Goal: Find specific page/section: Find specific page/section

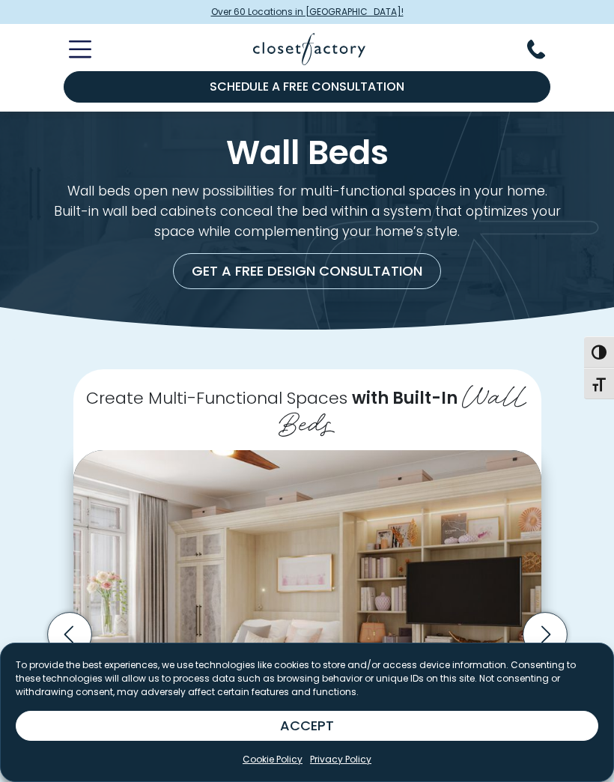
click at [368, 10] on span "Over 60 Locations in [GEOGRAPHIC_DATA]!" at bounding box center [307, 11] width 193 height 13
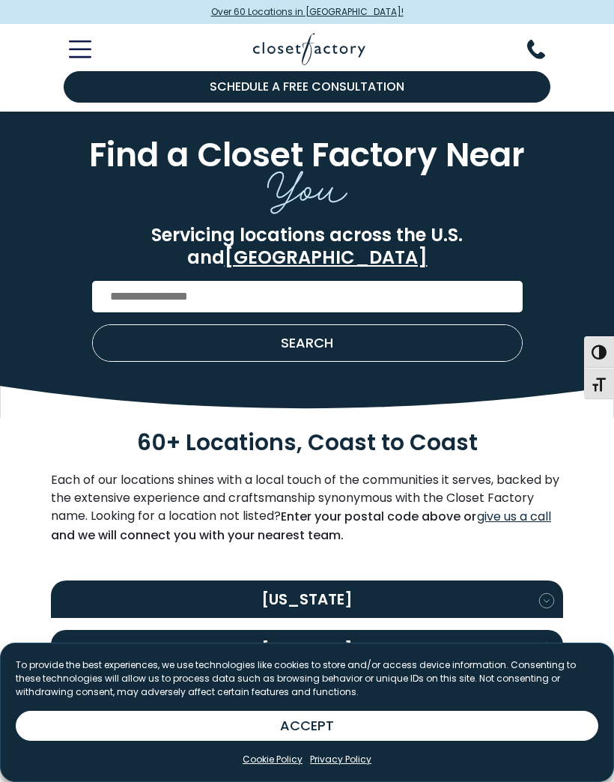
click at [107, 281] on input "Enter Postal Code" at bounding box center [307, 296] width 431 height 31
type input "*****"
click at [144, 330] on button "SEARCH" at bounding box center [307, 343] width 429 height 36
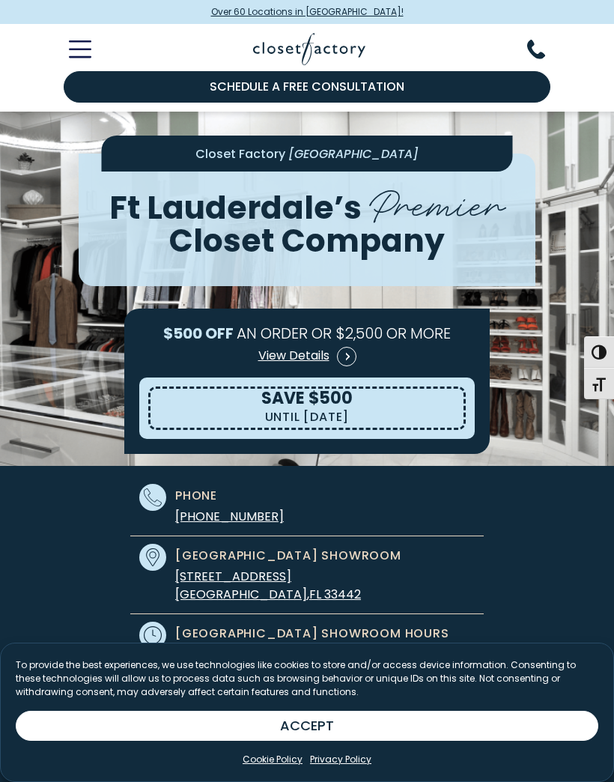
click at [76, 42] on line "Toggle Mobile Menu" at bounding box center [80, 42] width 20 height 0
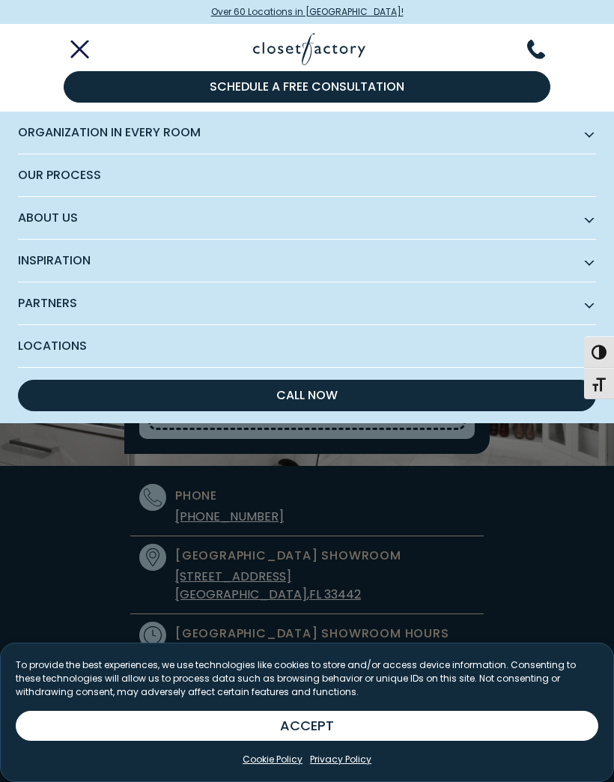
click at [26, 131] on span "Organization in Every Room" at bounding box center [307, 133] width 578 height 43
